Goal: Information Seeking & Learning: Find specific page/section

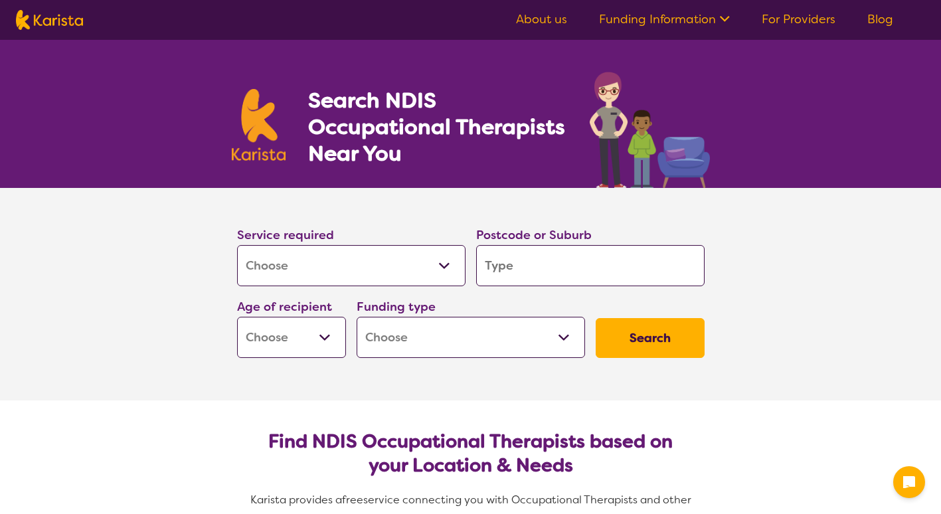
select select "[MEDICAL_DATA]"
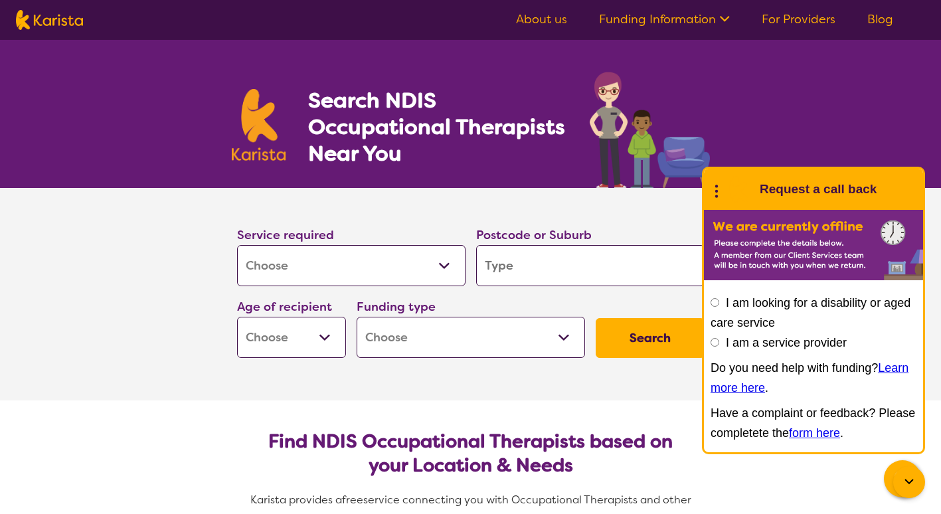
click at [531, 258] on input "search" at bounding box center [590, 265] width 228 height 41
type input "5"
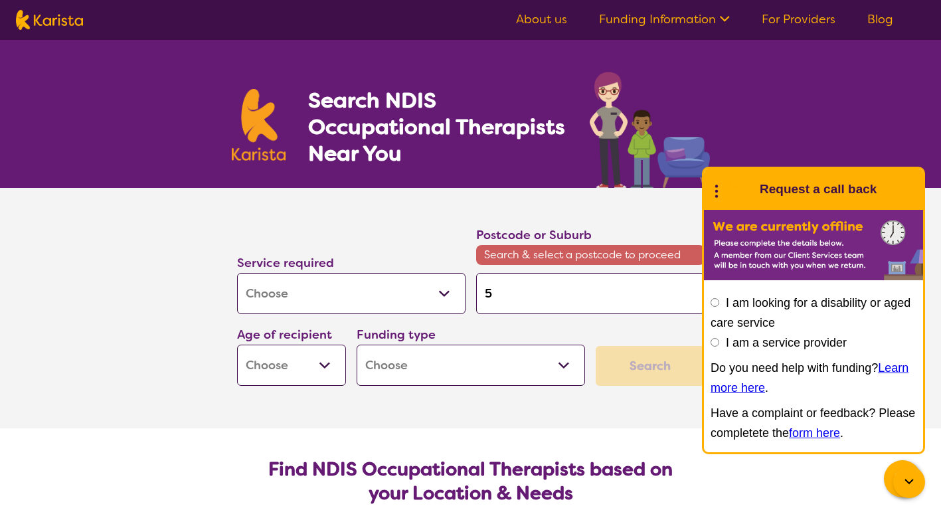
type input "50"
type input "509"
type input "5095"
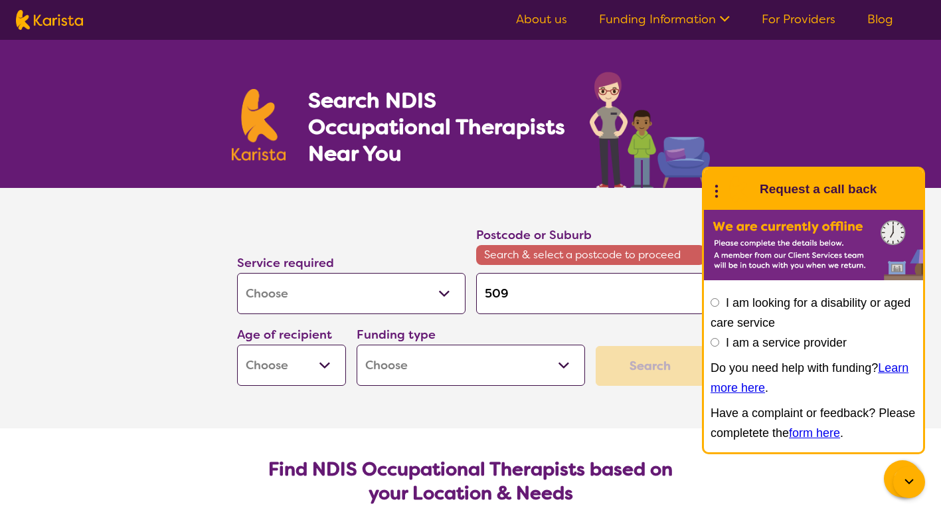
type input "5095"
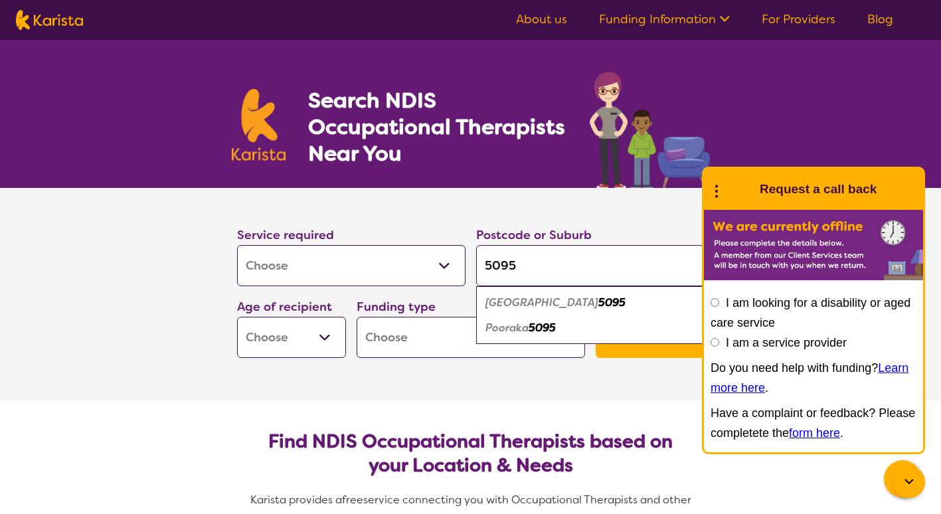
type input "5095"
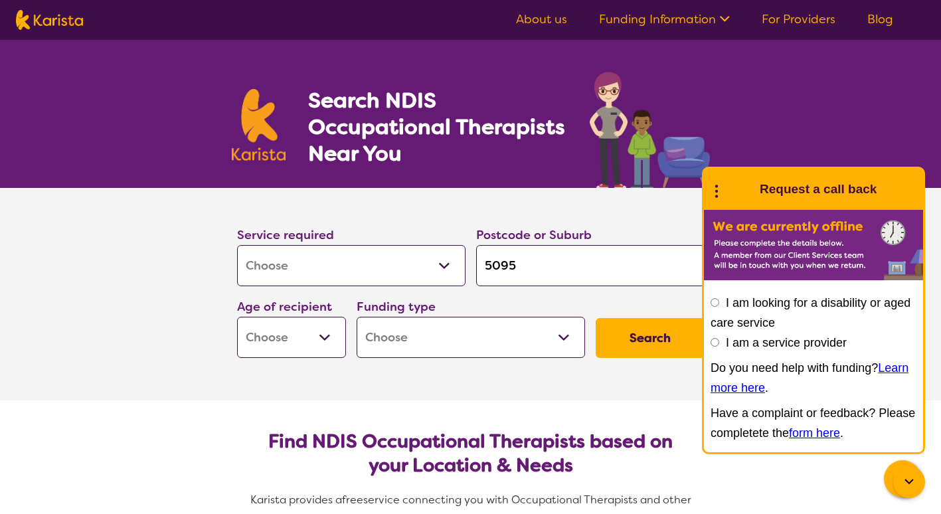
click at [327, 332] on select "Early Childhood - 0 to 9 Child - 10 to 11 Adolescent - 12 to 17 Adult - 18 to 6…" at bounding box center [291, 337] width 109 height 41
select select "EC"
click at [237, 317] on select "Early Childhood - 0 to 9 Child - 10 to 11 Adolescent - 12 to 17 Adult - 18 to 6…" at bounding box center [291, 337] width 109 height 41
select select "EC"
click at [430, 329] on select "Home Care Package (HCP) National Disability Insurance Scheme (NDIS) I don't know" at bounding box center [471, 337] width 228 height 41
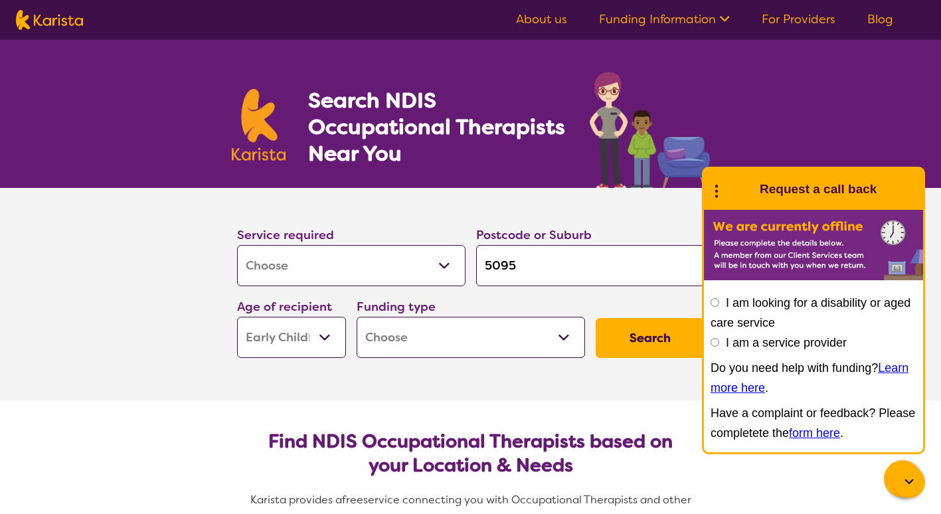
select select "NDIS"
click at [357, 317] on select "Home Care Package (HCP) National Disability Insurance Scheme (NDIS) I don't know" at bounding box center [471, 337] width 228 height 41
select select "NDIS"
click at [642, 353] on button "Search" at bounding box center [650, 338] width 109 height 40
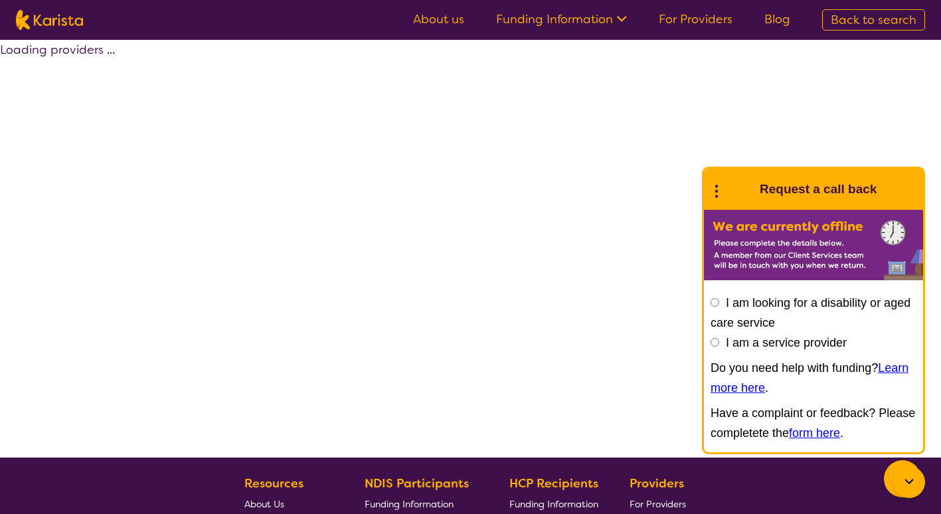
select select "by_score"
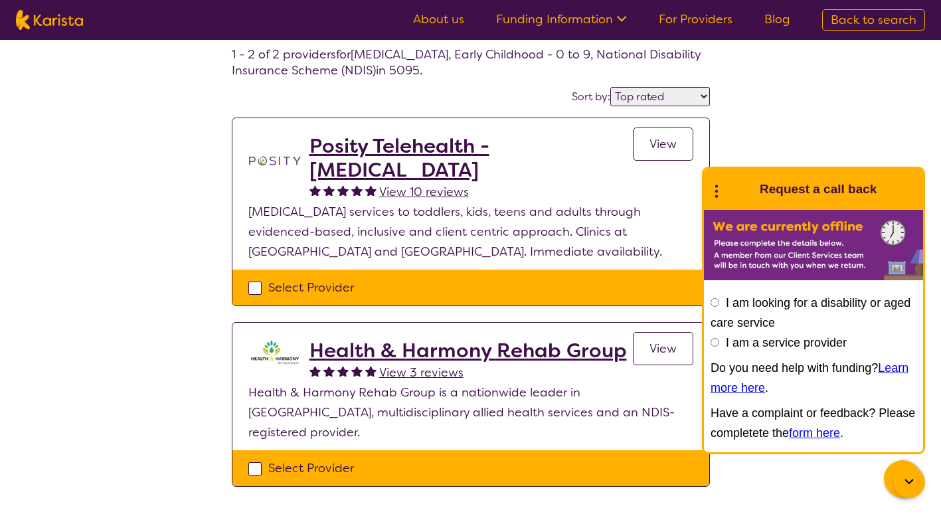
scroll to position [77, 0]
